Goal: Information Seeking & Learning: Learn about a topic

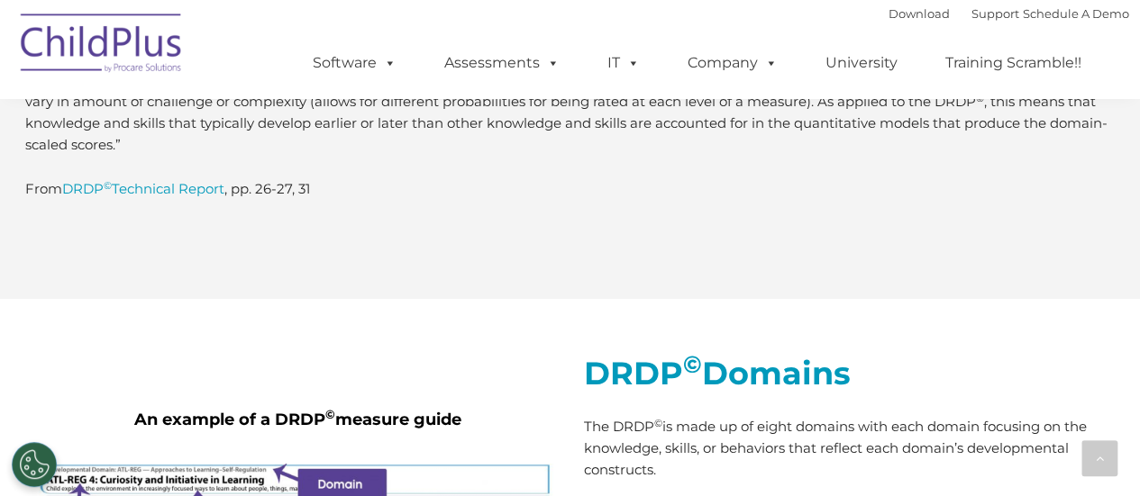
scroll to position [3171, 0]
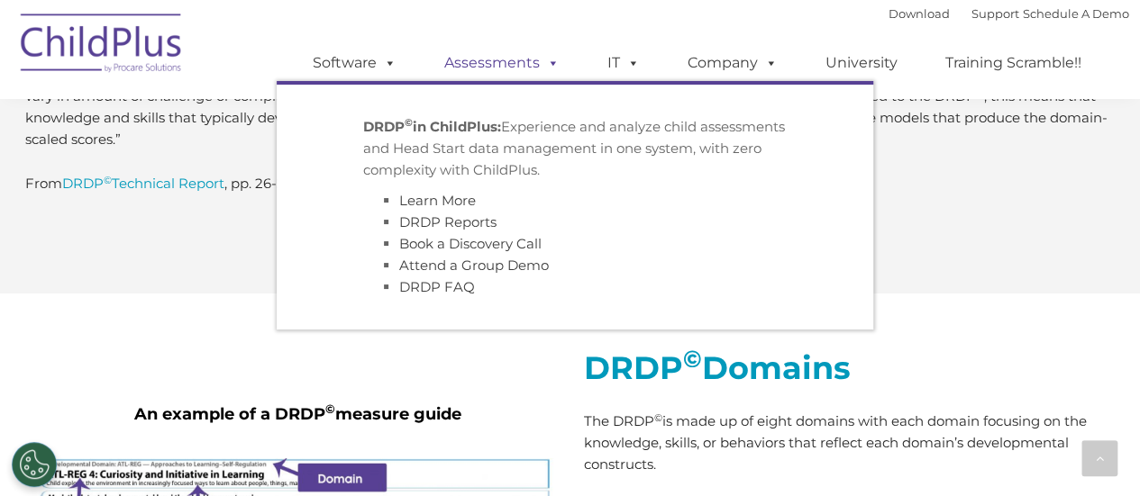
click at [523, 61] on link "Assessments" at bounding box center [501, 63] width 151 height 36
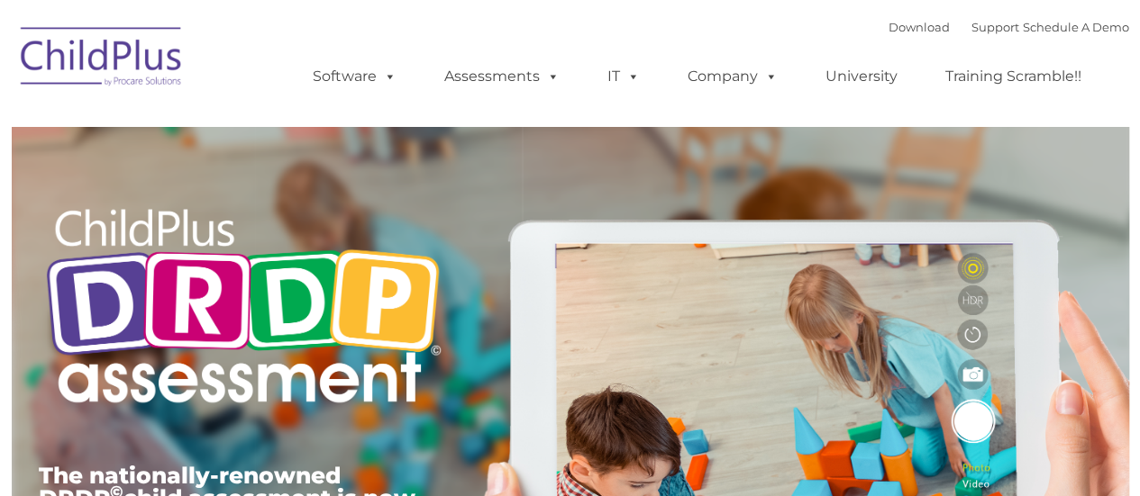
type input ""
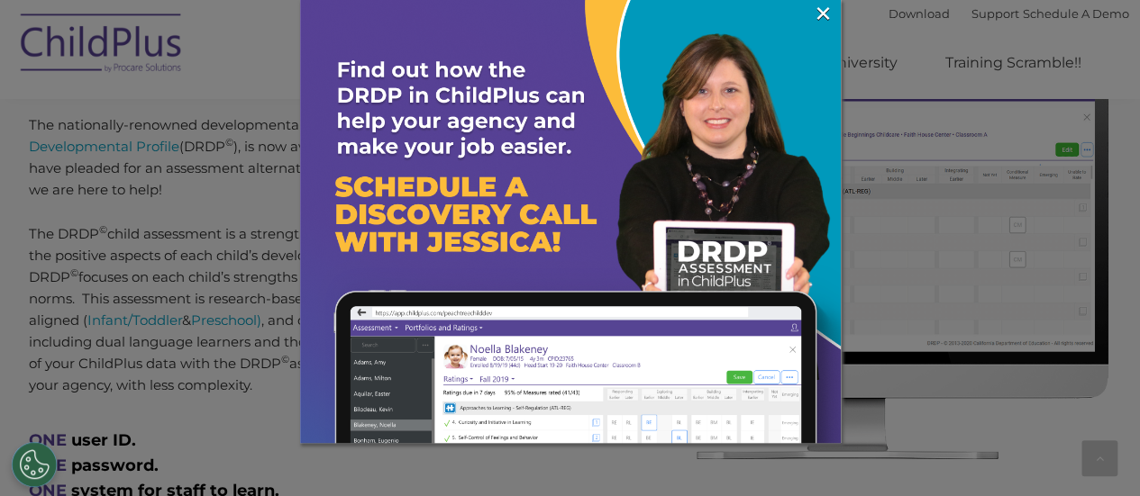
scroll to position [795, 0]
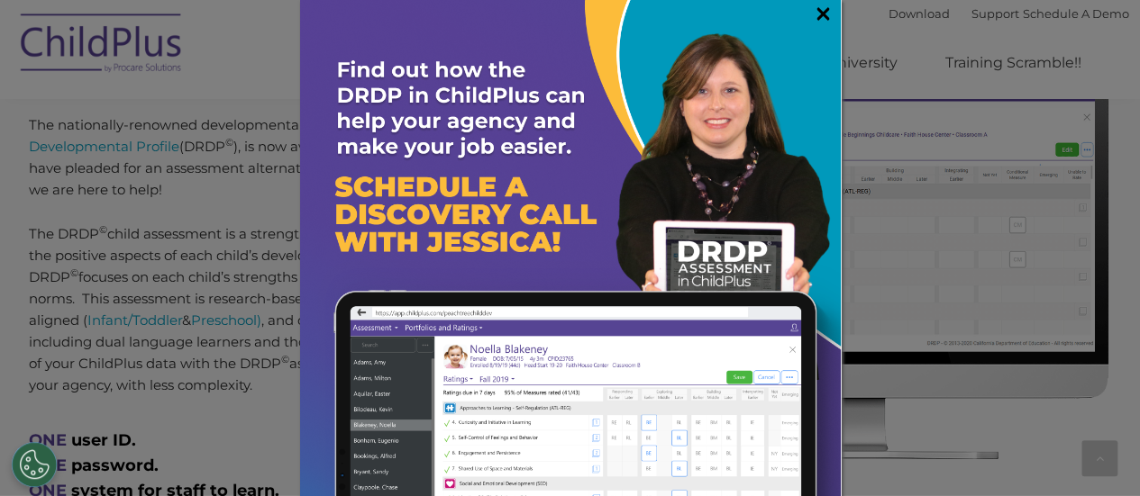
click at [813, 12] on link "×" at bounding box center [823, 14] width 21 height 18
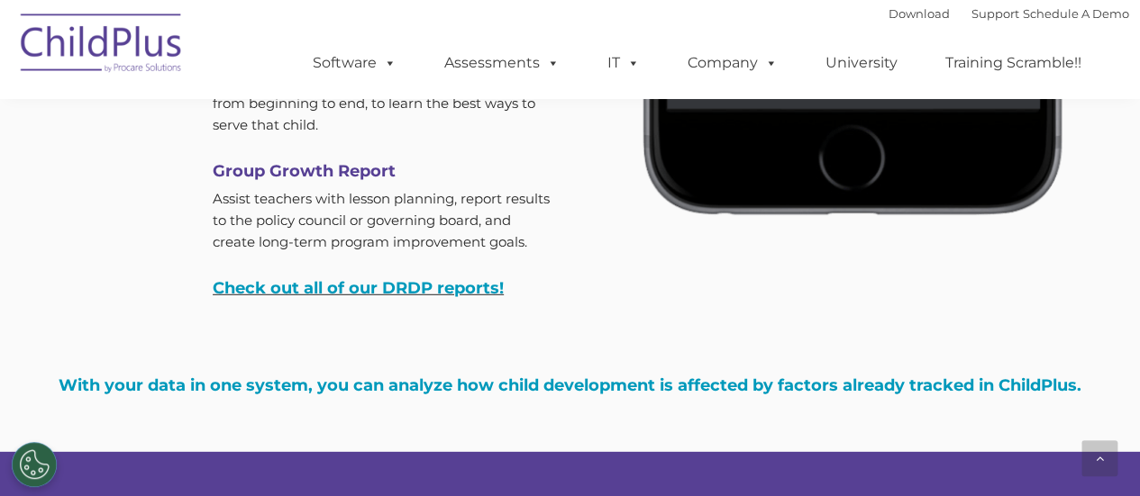
scroll to position [5878, 0]
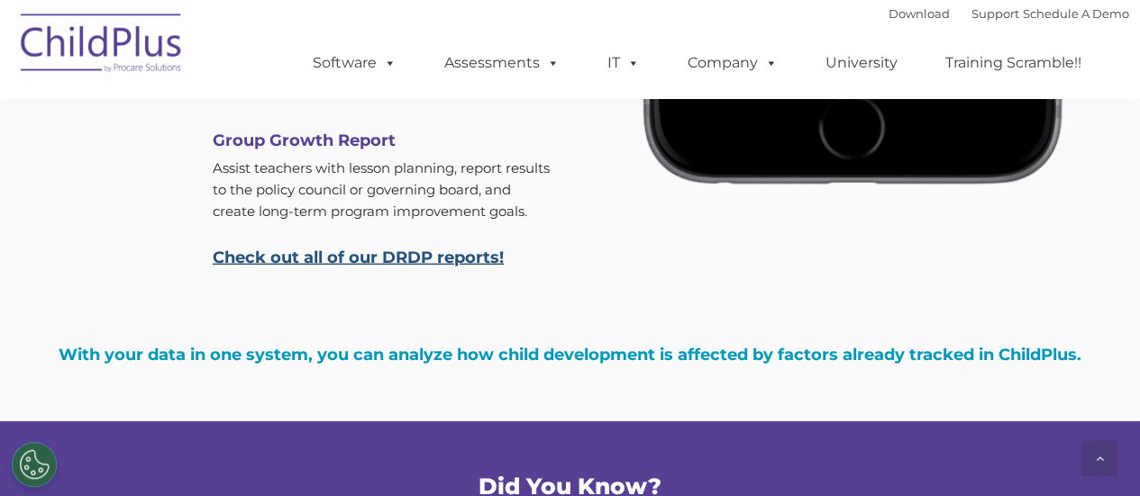
drag, startPoint x: 344, startPoint y: 259, endPoint x: 360, endPoint y: 270, distance: 19.5
click at [344, 259] on link "Check out all of our DRDP reports!" at bounding box center [358, 258] width 291 height 20
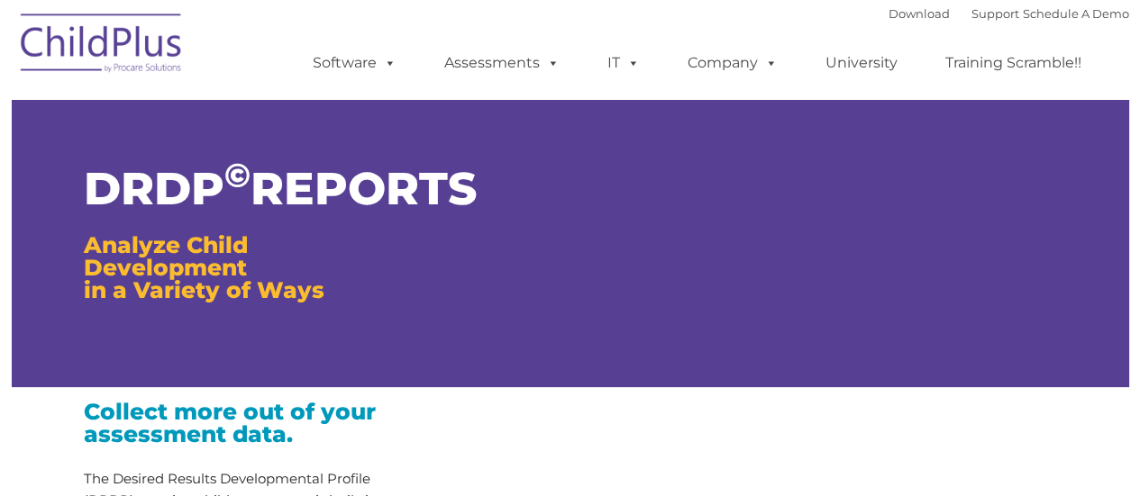
type input ""
